Goal: Find specific page/section: Find specific page/section

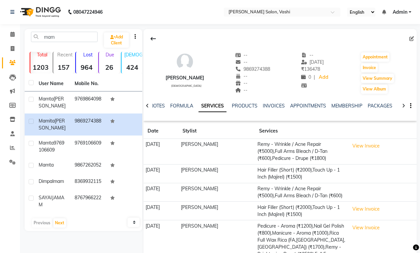
click at [15, 61] on icon at bounding box center [12, 62] width 6 height 5
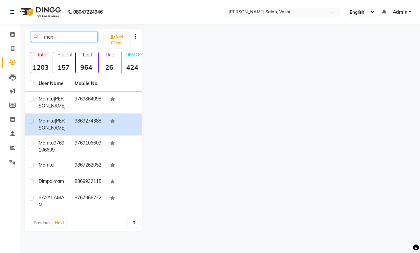
click at [63, 37] on input "mam" at bounding box center [64, 37] width 67 height 10
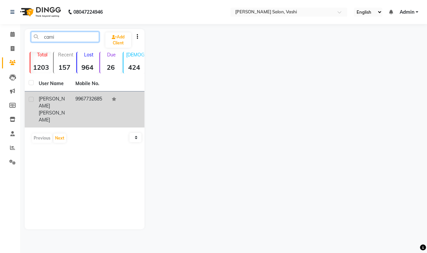
type input "cami"
click at [82, 98] on td "9967732685" at bounding box center [89, 109] width 37 height 36
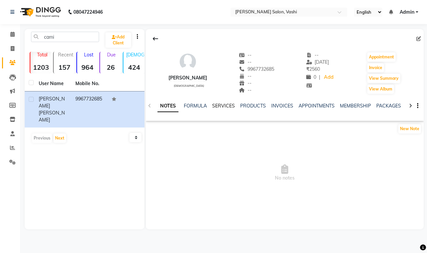
drag, startPoint x: 217, startPoint y: 98, endPoint x: 221, endPoint y: 107, distance: 9.9
click at [218, 105] on div "NOTES FORMULA SERVICES PRODUCTS INVOICES APPOINTMENTS MEMBERSHIP PACKAGES VOUCH…" at bounding box center [285, 105] width 278 height 23
click at [221, 107] on link "SERVICES" at bounding box center [223, 106] width 23 height 6
